Goal: Information Seeking & Learning: Learn about a topic

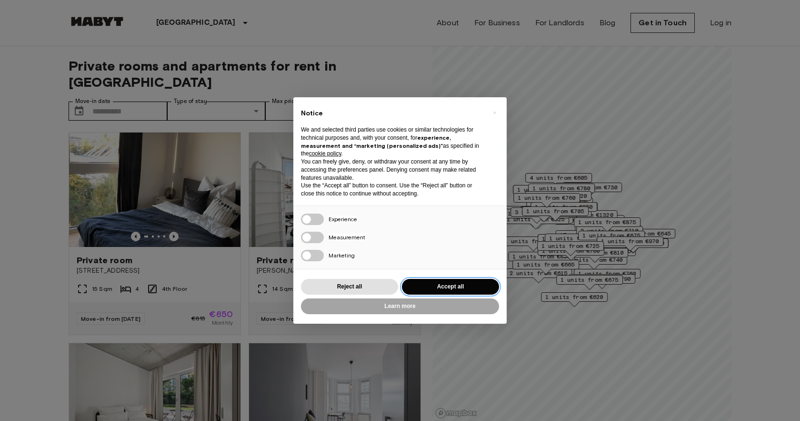
click at [417, 288] on button "Accept all" at bounding box center [450, 287] width 97 height 16
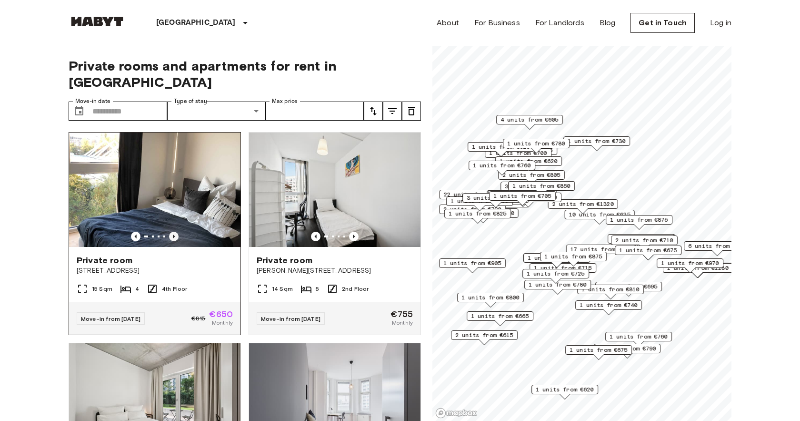
click at [173, 234] on icon "Previous image" at bounding box center [174, 236] width 2 height 4
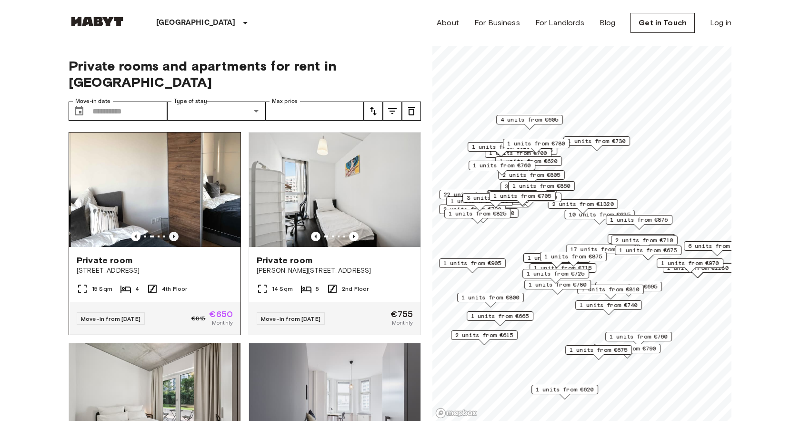
click at [173, 234] on icon "Previous image" at bounding box center [174, 236] width 2 height 4
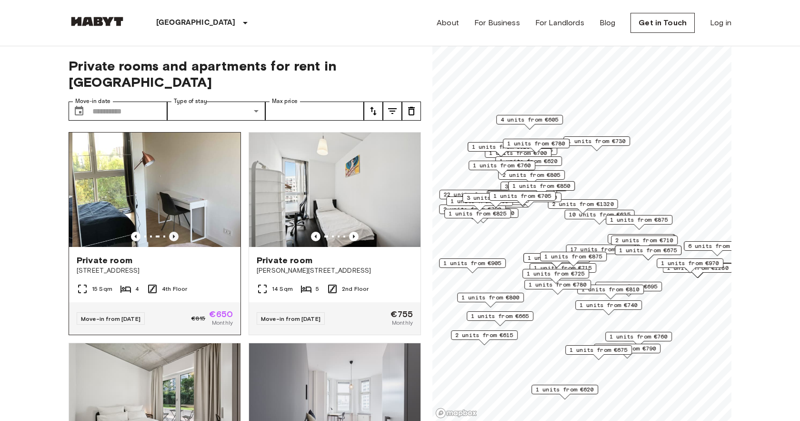
click at [173, 234] on icon "Previous image" at bounding box center [174, 236] width 2 height 4
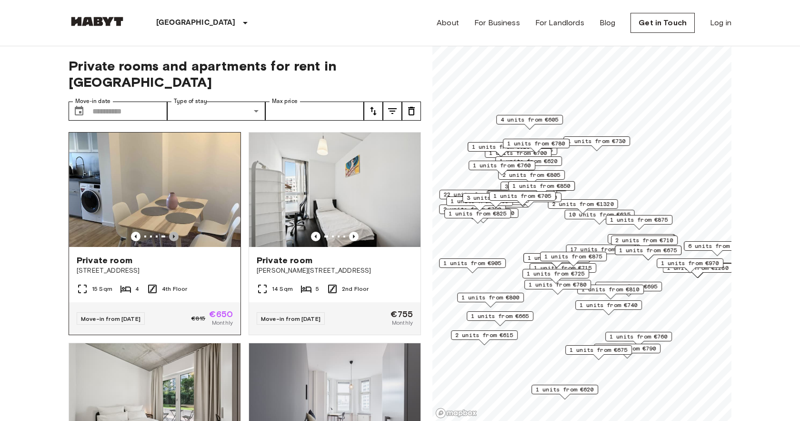
click at [173, 234] on icon "Previous image" at bounding box center [174, 236] width 2 height 4
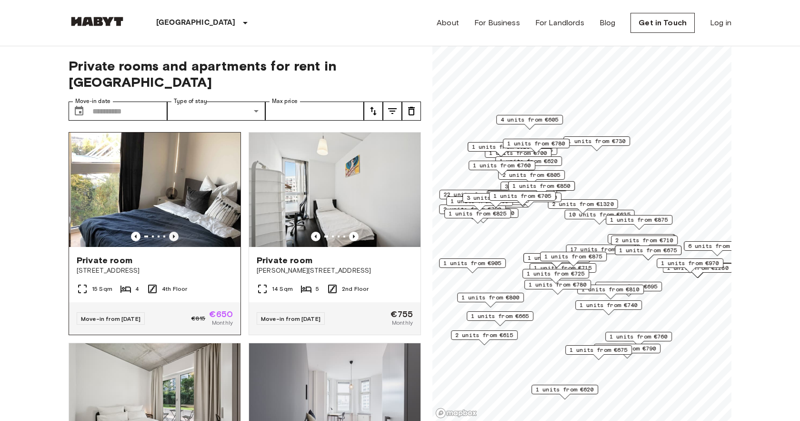
click at [173, 234] on icon "Previous image" at bounding box center [174, 236] width 2 height 4
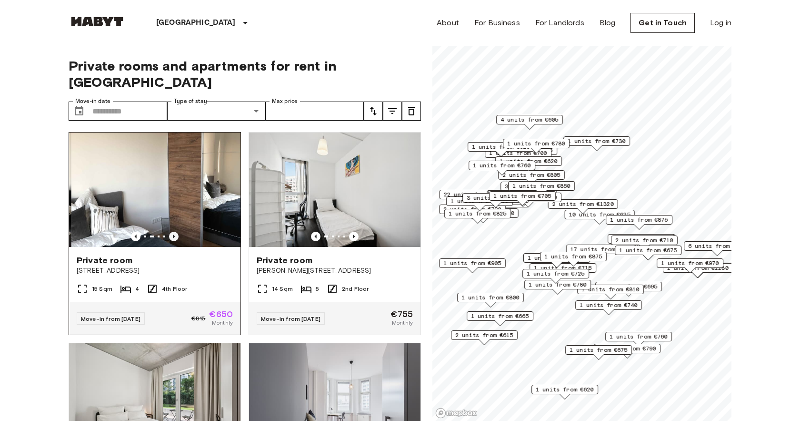
click at [173, 234] on icon "Previous image" at bounding box center [174, 236] width 2 height 4
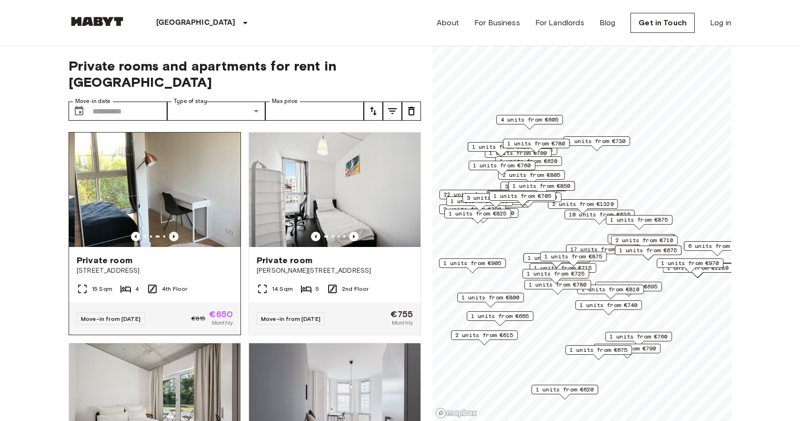
click at [173, 234] on icon "Previous image" at bounding box center [174, 236] width 2 height 4
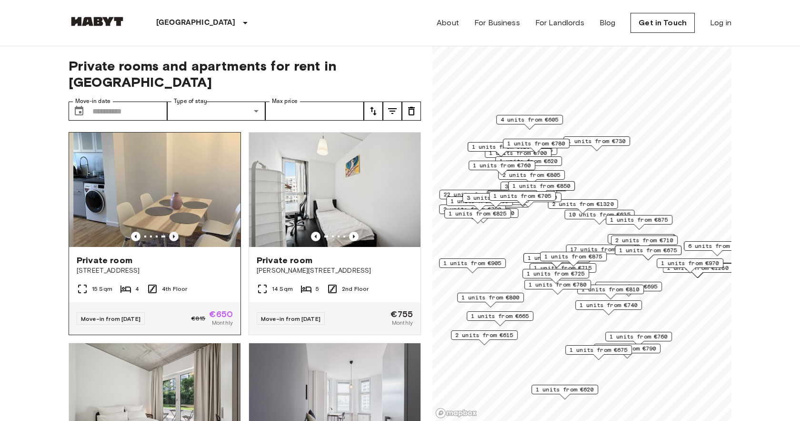
click at [173, 234] on icon "Previous image" at bounding box center [174, 236] width 2 height 4
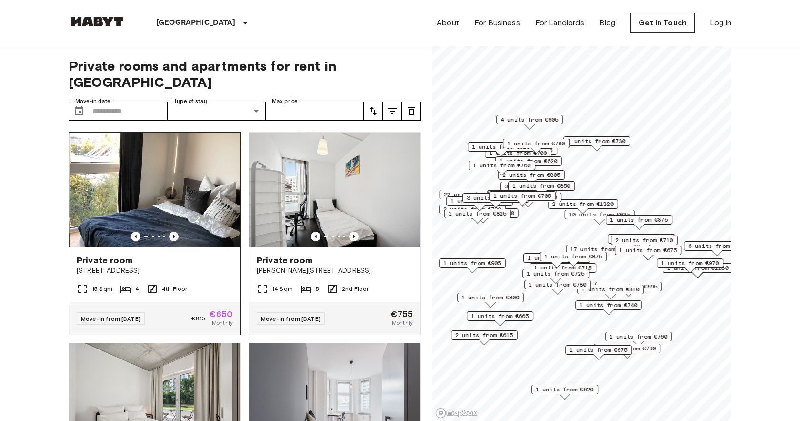
click at [173, 234] on icon "Previous image" at bounding box center [174, 236] width 2 height 4
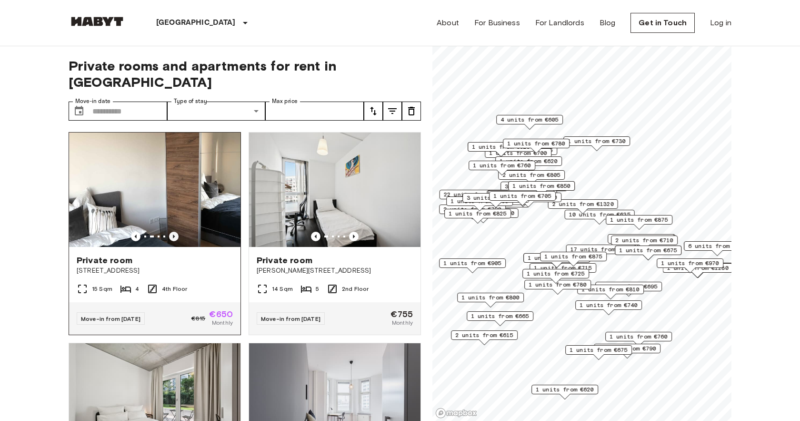
click at [173, 234] on icon "Previous image" at bounding box center [174, 236] width 2 height 4
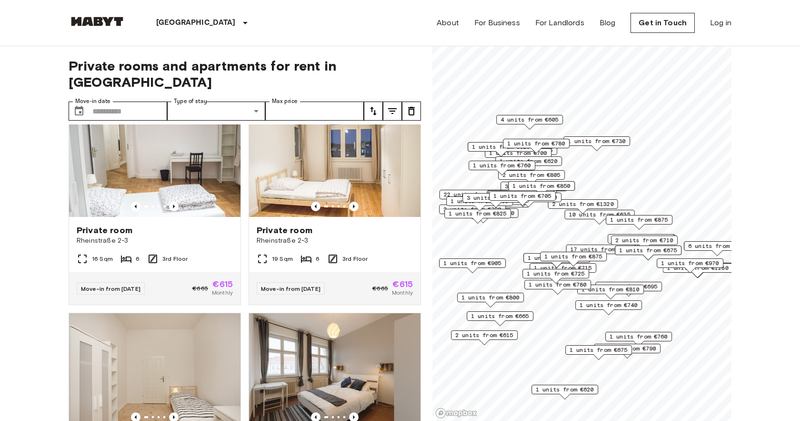
scroll to position [452, 0]
click at [172, 201] on icon "Previous image" at bounding box center [174, 206] width 10 height 10
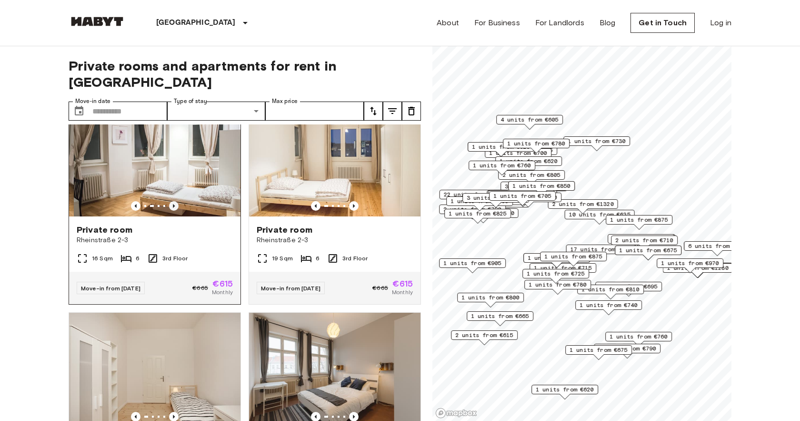
click at [172, 201] on icon "Previous image" at bounding box center [174, 206] width 10 height 10
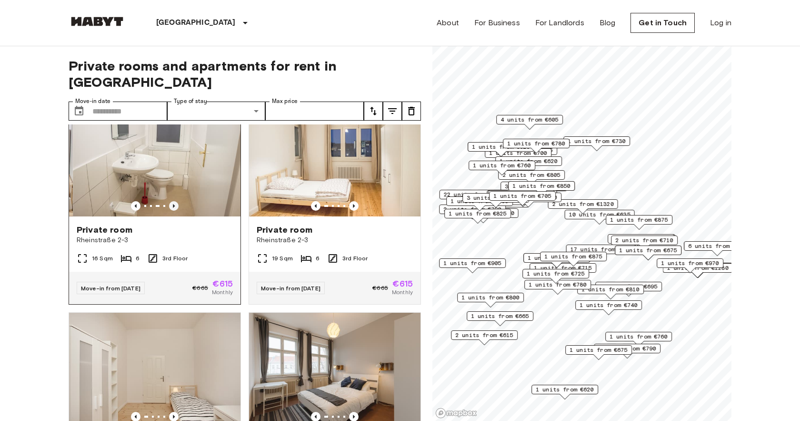
click at [172, 201] on icon "Previous image" at bounding box center [174, 206] width 10 height 10
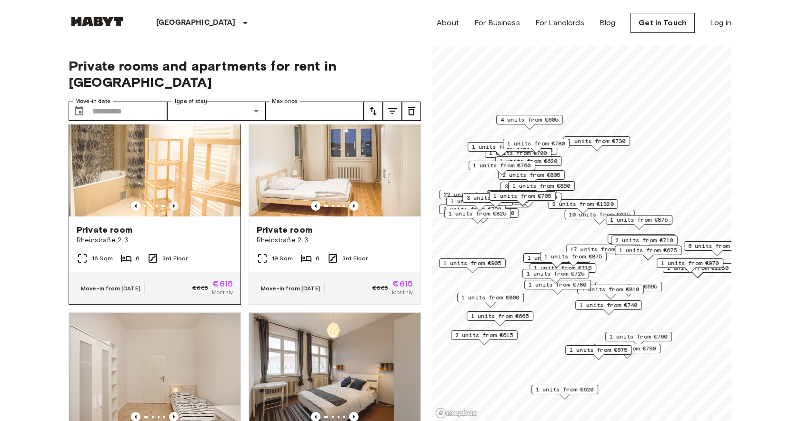
click at [172, 201] on icon "Previous image" at bounding box center [174, 206] width 10 height 10
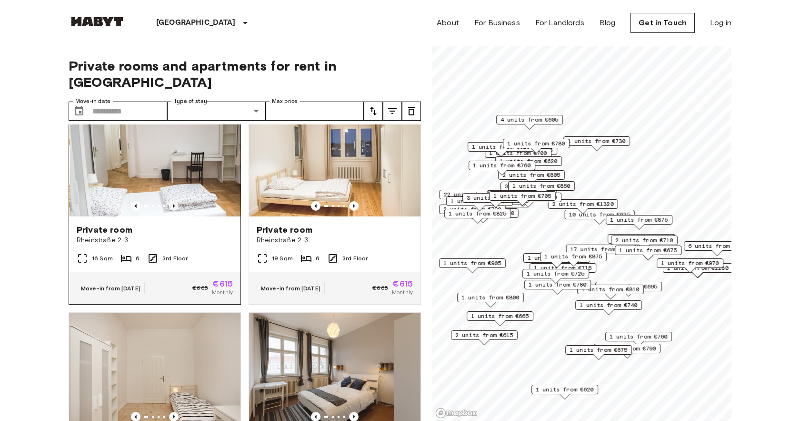
click at [172, 201] on icon "Previous image" at bounding box center [174, 206] width 10 height 10
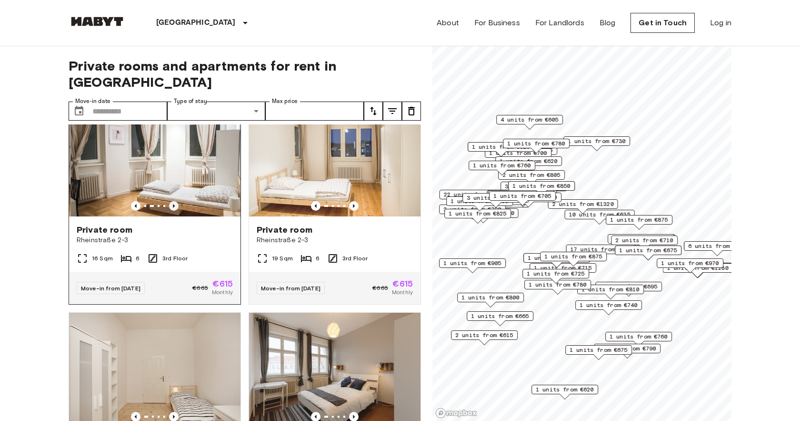
click at [172, 201] on icon "Previous image" at bounding box center [174, 206] width 10 height 10
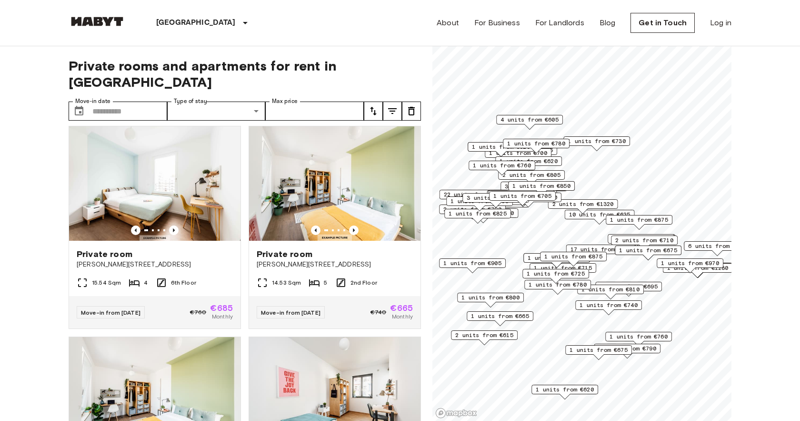
scroll to position [3165, 0]
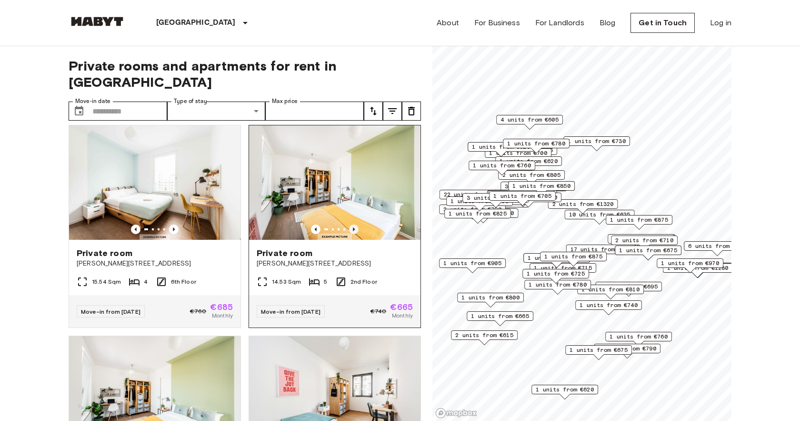
click at [356, 224] on icon "Previous image" at bounding box center [354, 229] width 10 height 10
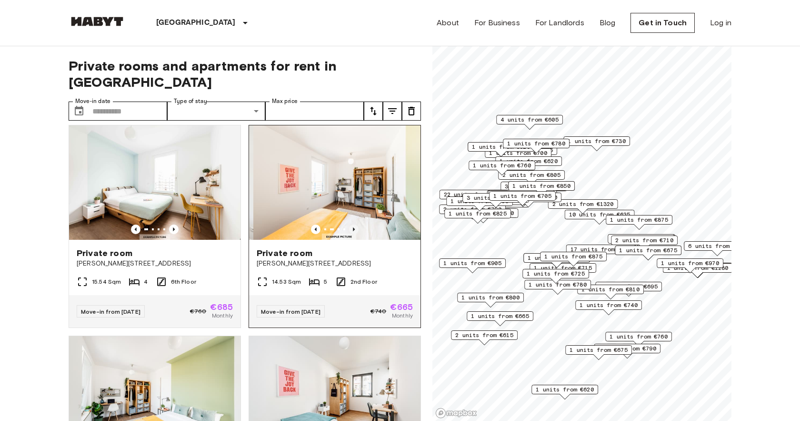
click at [356, 224] on icon "Previous image" at bounding box center [354, 229] width 10 height 10
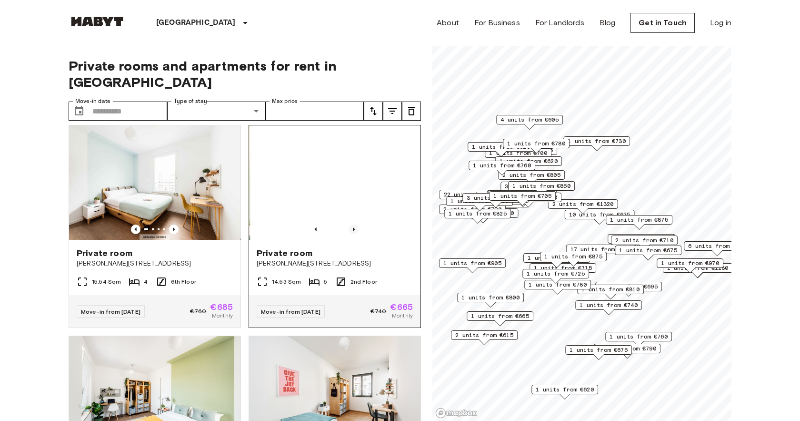
click at [356, 224] on icon "Previous image" at bounding box center [354, 229] width 10 height 10
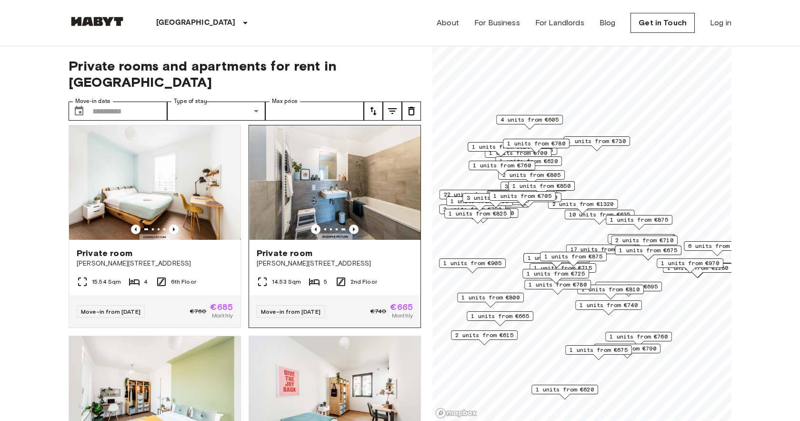
click at [356, 224] on icon "Previous image" at bounding box center [354, 229] width 10 height 10
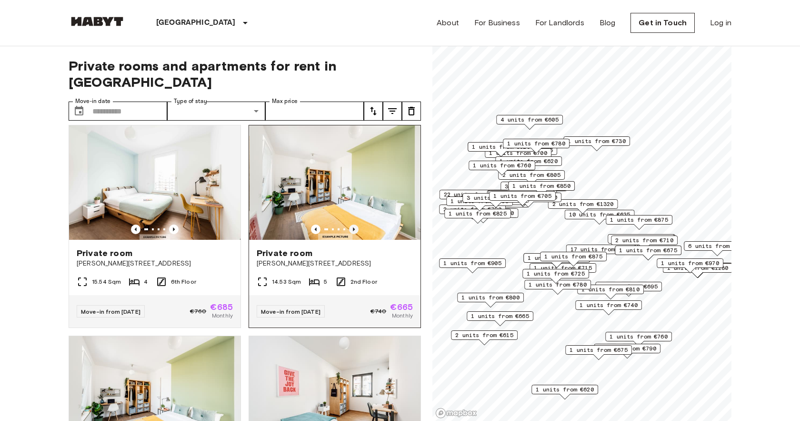
click at [356, 224] on icon "Previous image" at bounding box center [354, 229] width 10 height 10
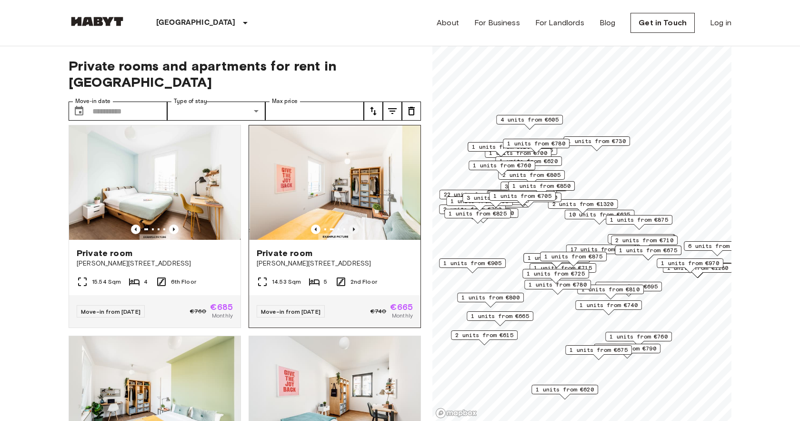
click at [356, 224] on icon "Previous image" at bounding box center [354, 229] width 10 height 10
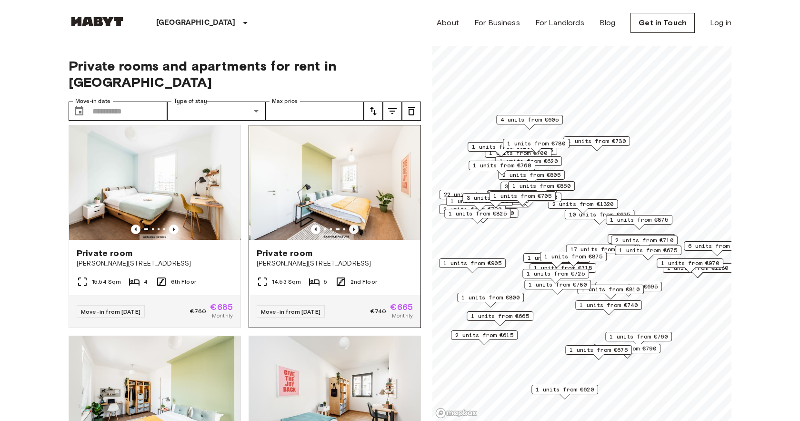
click at [356, 224] on icon "Previous image" at bounding box center [354, 229] width 10 height 10
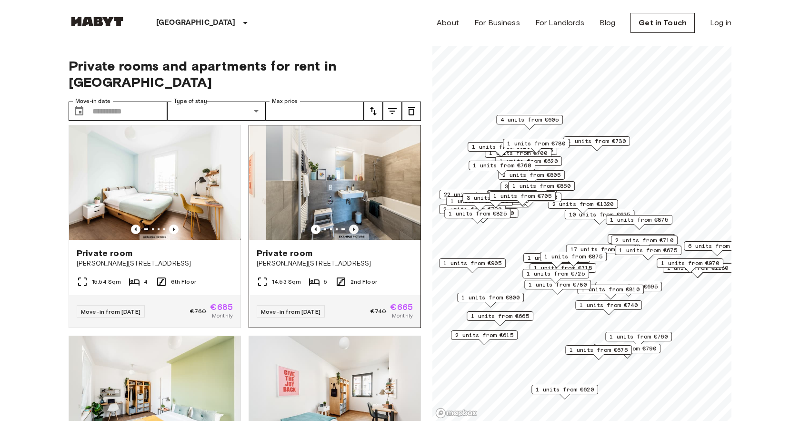
click at [356, 224] on icon "Previous image" at bounding box center [354, 229] width 10 height 10
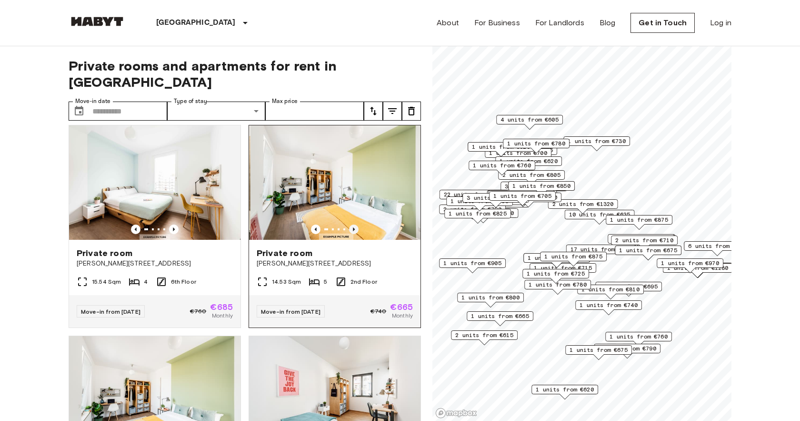
click at [356, 224] on icon "Previous image" at bounding box center [354, 229] width 10 height 10
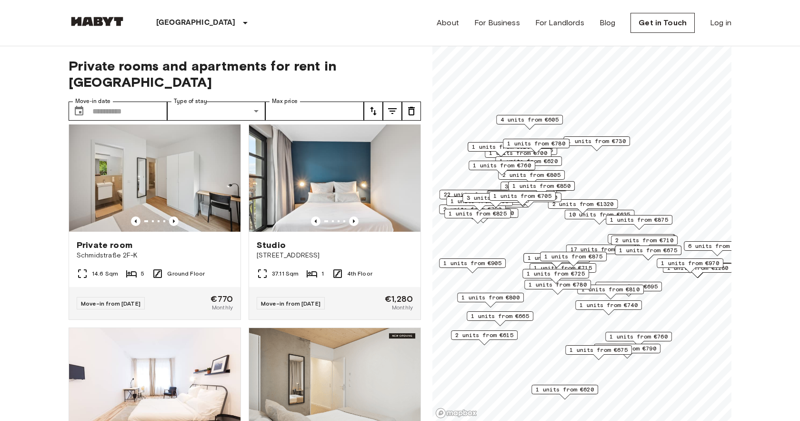
scroll to position [6196, 0]
